Goal: Complete application form

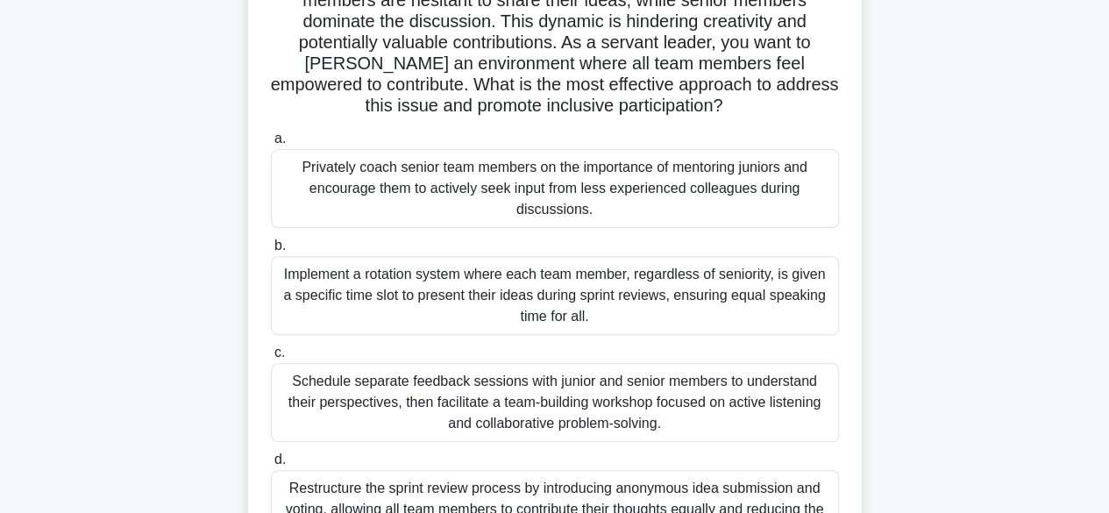
scroll to position [180, 0]
click at [628, 290] on div "Implement a rotation system where each team member, regardless of seniority, is…" at bounding box center [555, 294] width 568 height 79
click at [271, 251] on input "b. Implement a rotation system where each team member, regardless of seniority,…" at bounding box center [271, 244] width 0 height 11
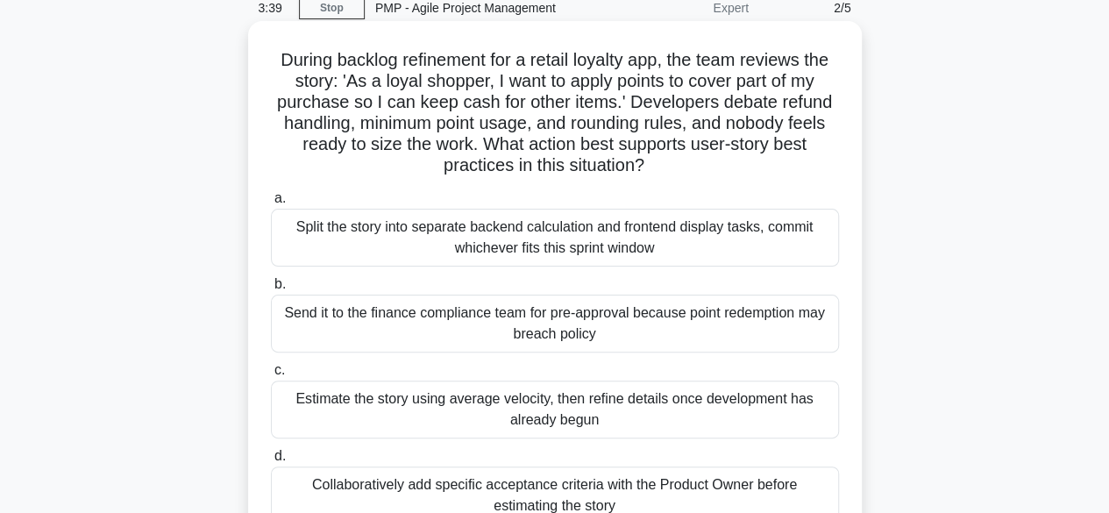
scroll to position [122, 0]
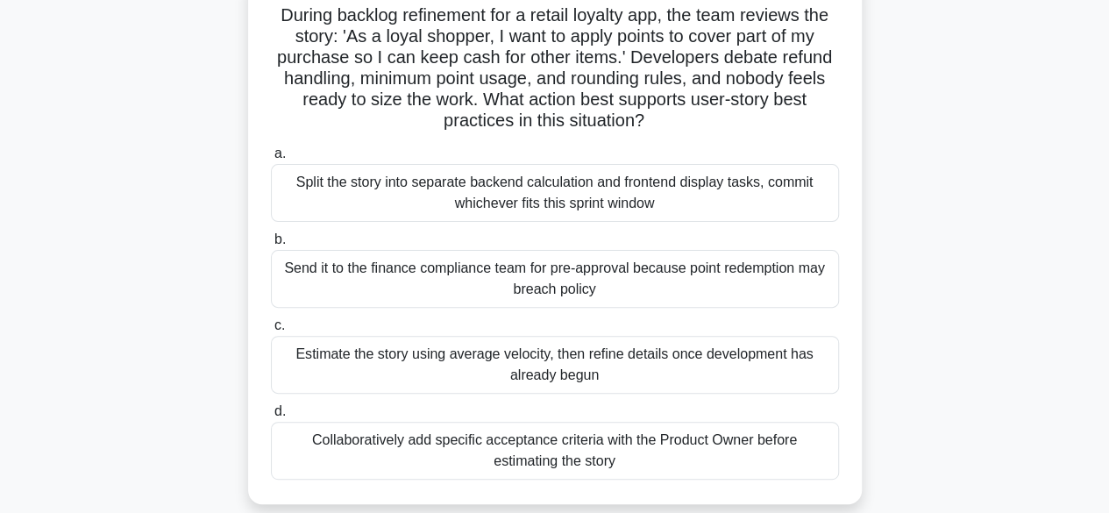
click at [761, 450] on div "Collaboratively add specific acceptance criteria with the Product Owner before …" at bounding box center [555, 451] width 568 height 58
click at [271, 417] on input "d. Collaboratively add specific acceptance criteria with the Product Owner befo…" at bounding box center [271, 411] width 0 height 11
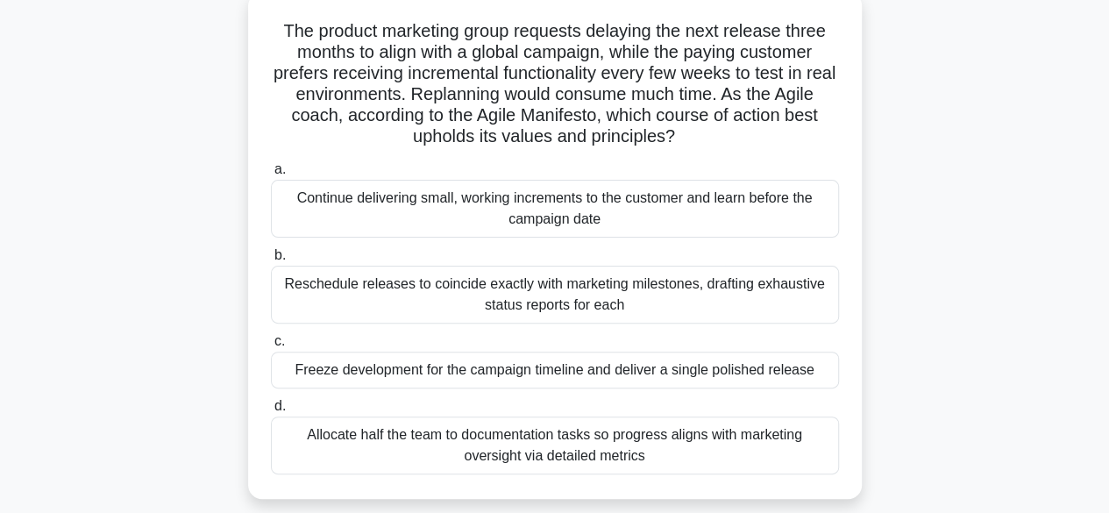
scroll to position [155, 0]
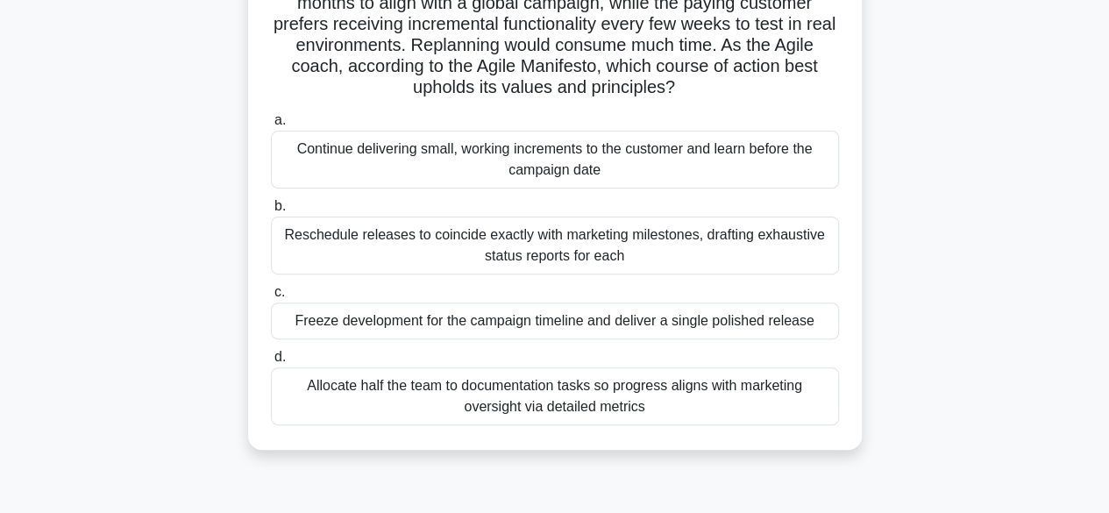
click at [561, 391] on div "Allocate half the team to documentation tasks so progress aligns with marketing…" at bounding box center [555, 396] width 568 height 58
click at [271, 363] on input "d. Allocate half the team to documentation tasks so progress aligns with market…" at bounding box center [271, 357] width 0 height 11
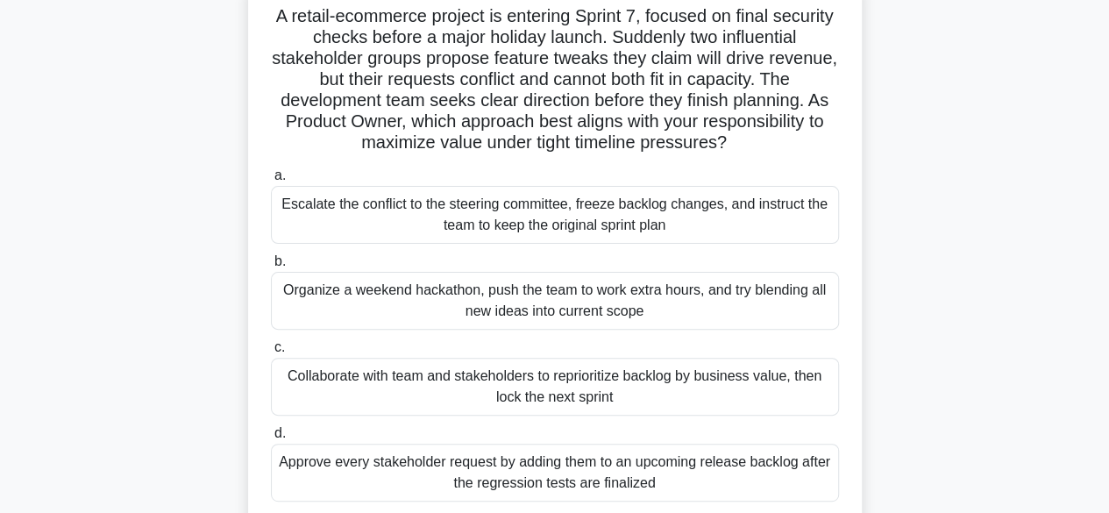
scroll to position [126, 0]
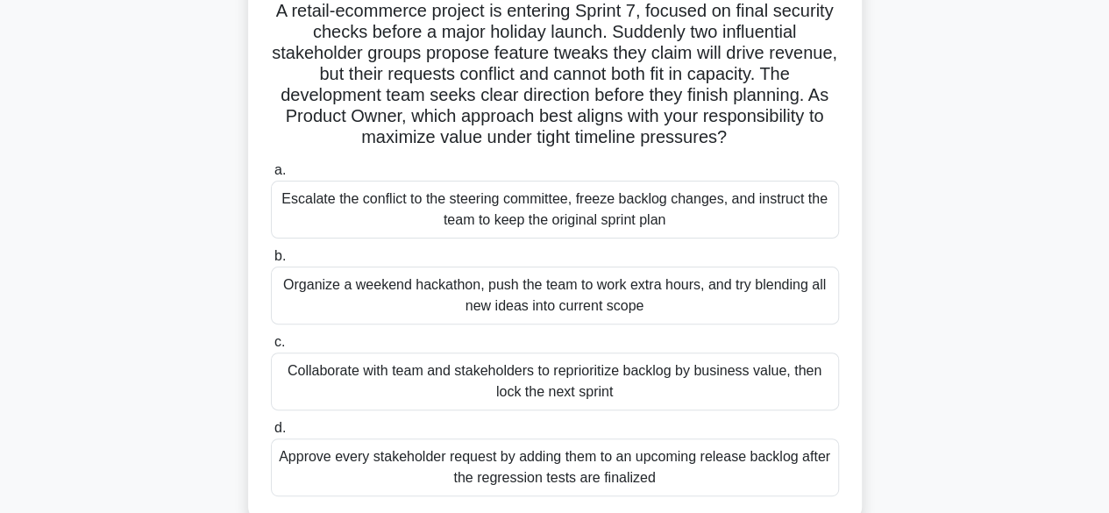
click at [559, 297] on div "Organize a weekend hackathon, push the team to work extra hours, and try blendi…" at bounding box center [555, 296] width 568 height 58
click at [271, 262] on input "b. Organize a weekend hackathon, push the team to work extra hours, and try ble…" at bounding box center [271, 256] width 0 height 11
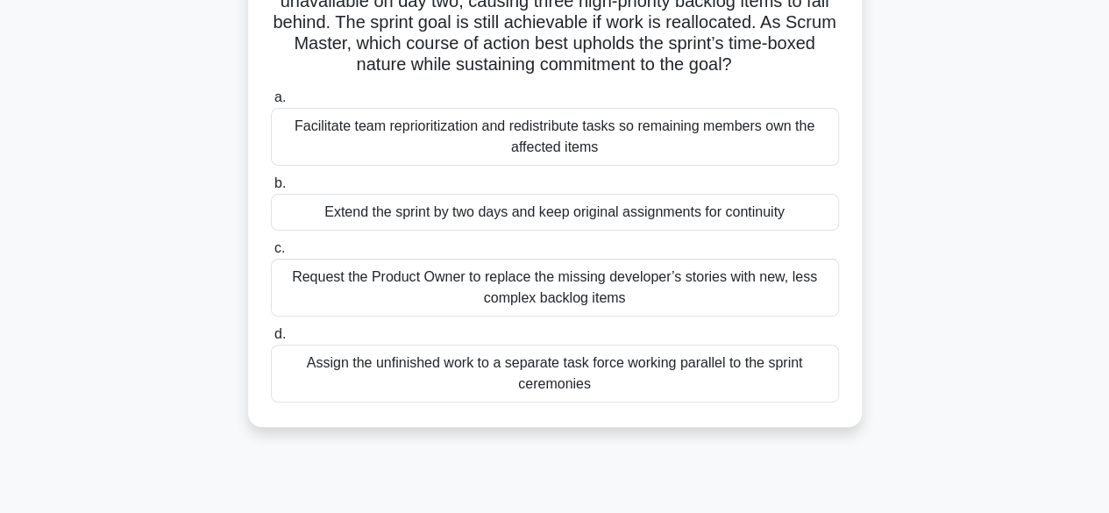
scroll to position [158, 0]
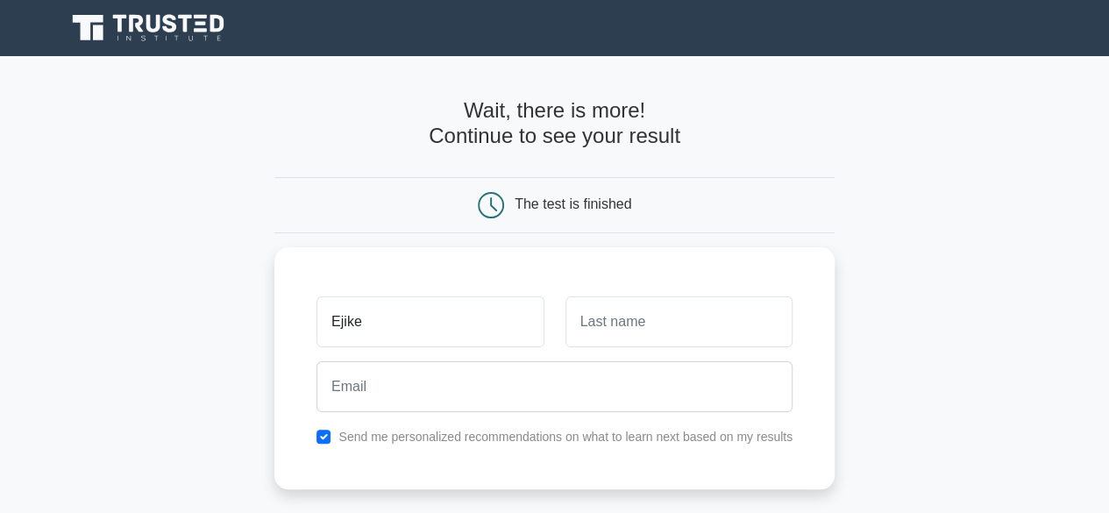
type input "ojimba"
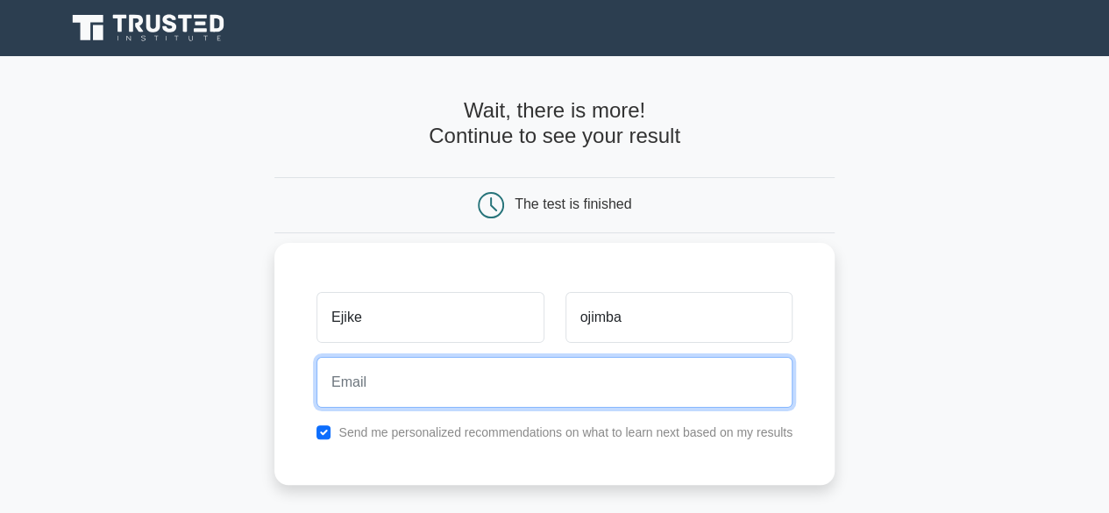
click at [547, 368] on input "email" at bounding box center [555, 382] width 476 height 51
type input "ojimbaejike@gmail.com"
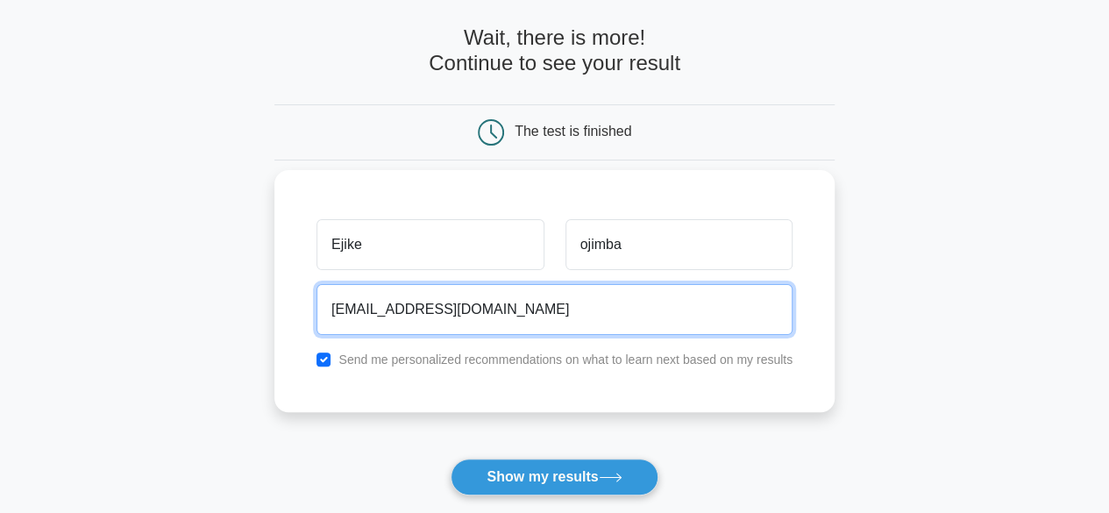
scroll to position [74, 0]
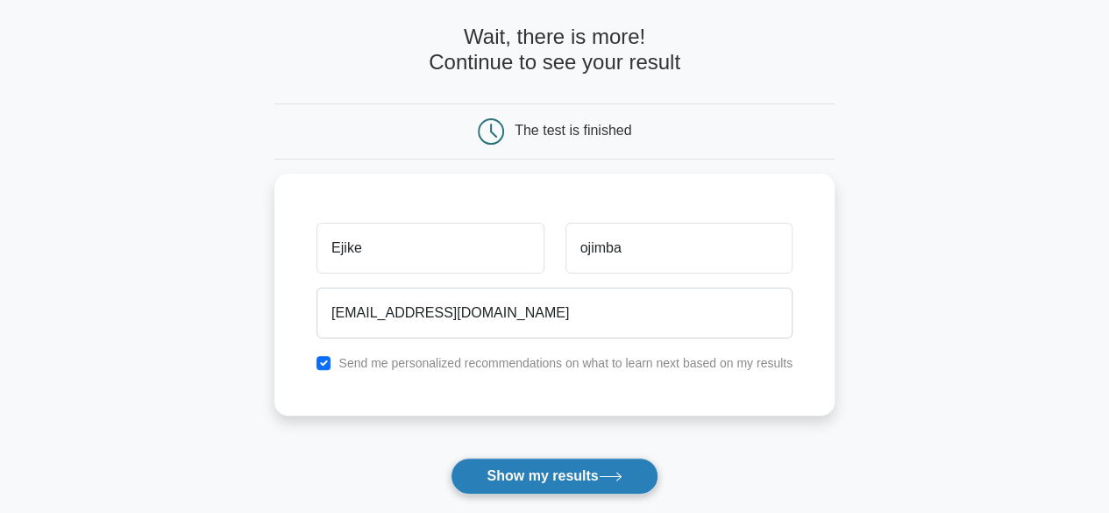
click at [538, 471] on button "Show my results" at bounding box center [554, 476] width 207 height 37
